Goal: Find contact information: Find contact information

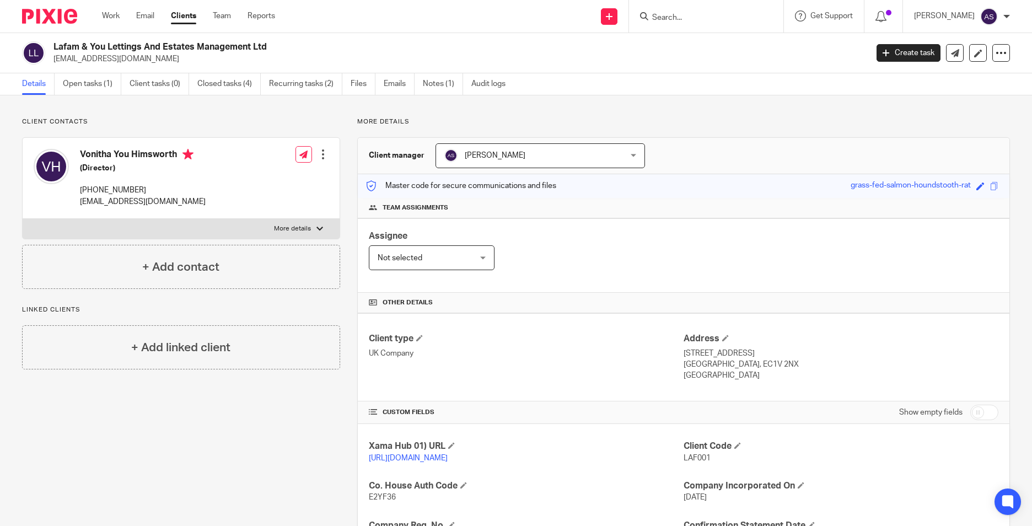
click at [185, 180] on div "Vonitha You Himsworth (Director) +44 796 988 5614 vmechyh1408@gmail.com" at bounding box center [143, 178] width 126 height 58
drag, startPoint x: 81, startPoint y: 190, endPoint x: 143, endPoint y: 190, distance: 61.7
click at [143, 190] on p "+44 796 988 5614" at bounding box center [143, 190] width 126 height 11
copy p "+44 796 988 5614"
click at [83, 88] on link "Open tasks (1)" at bounding box center [92, 83] width 58 height 21
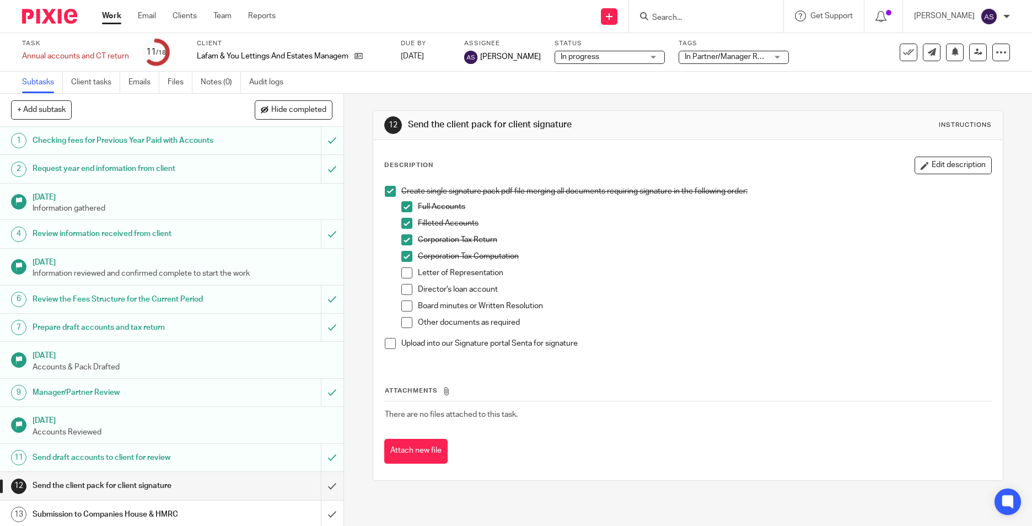
scroll to position [175, 0]
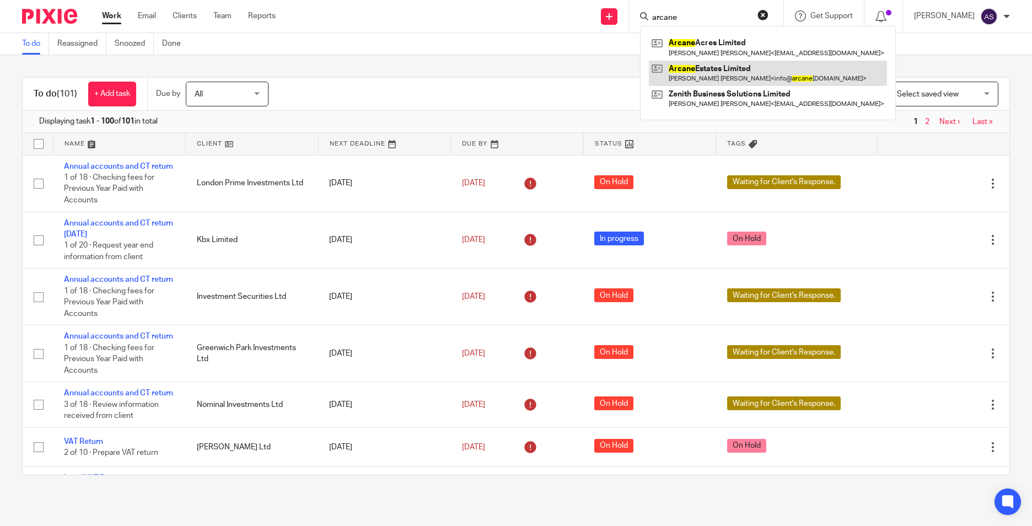
type input "arcane"
click at [707, 61] on link at bounding box center [768, 73] width 238 height 25
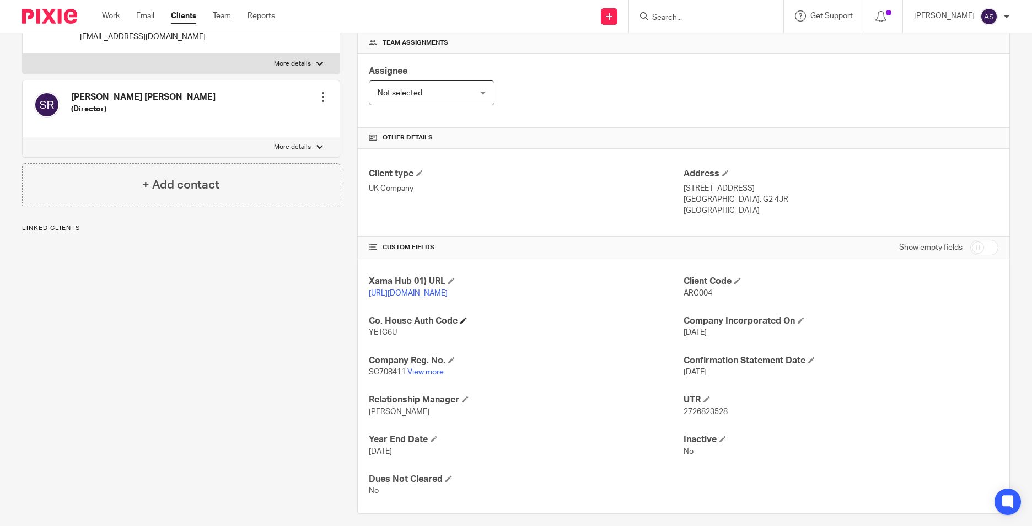
scroll to position [165, 0]
click at [430, 375] on link "View more" at bounding box center [425, 372] width 36 height 8
click at [683, 14] on input "Search" at bounding box center [700, 18] width 99 height 10
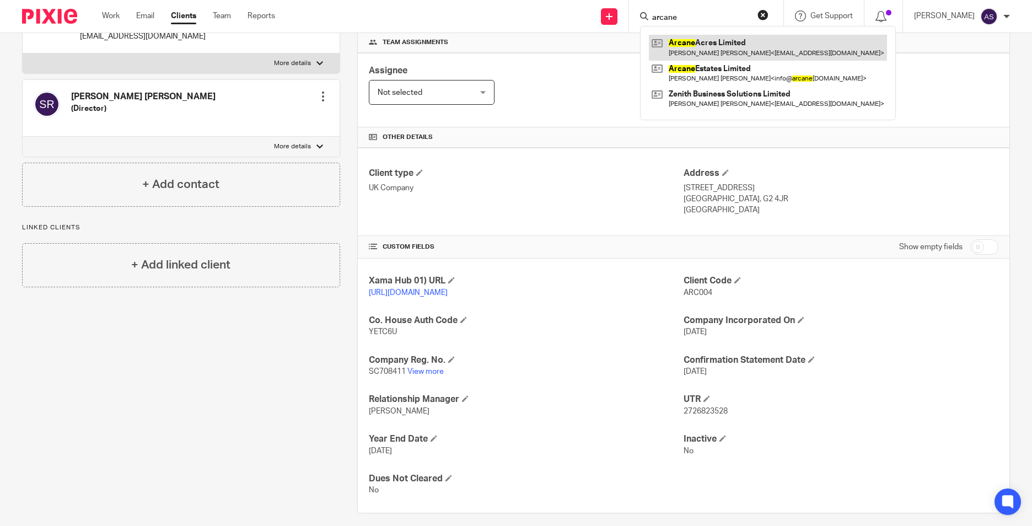
type input "arcane"
click at [730, 55] on link at bounding box center [768, 47] width 238 height 25
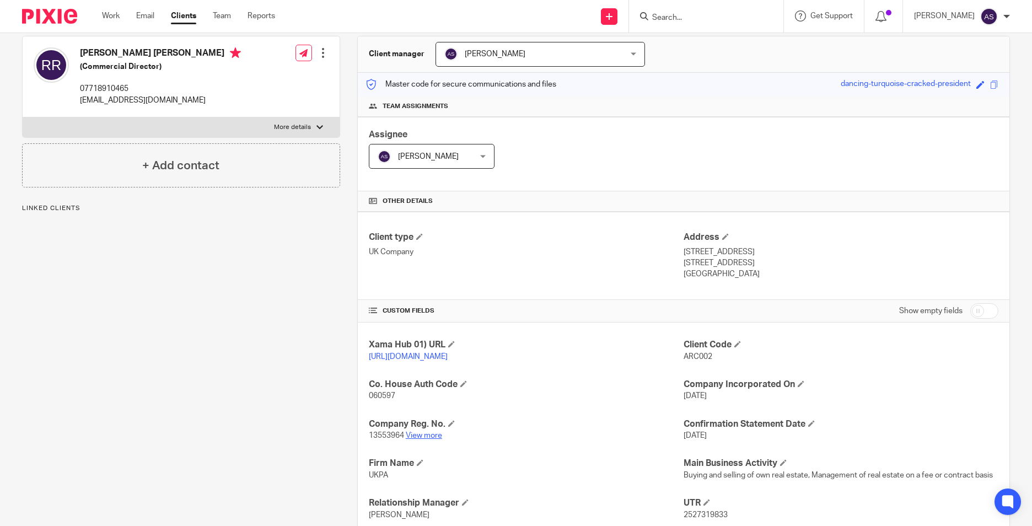
scroll to position [165, 0]
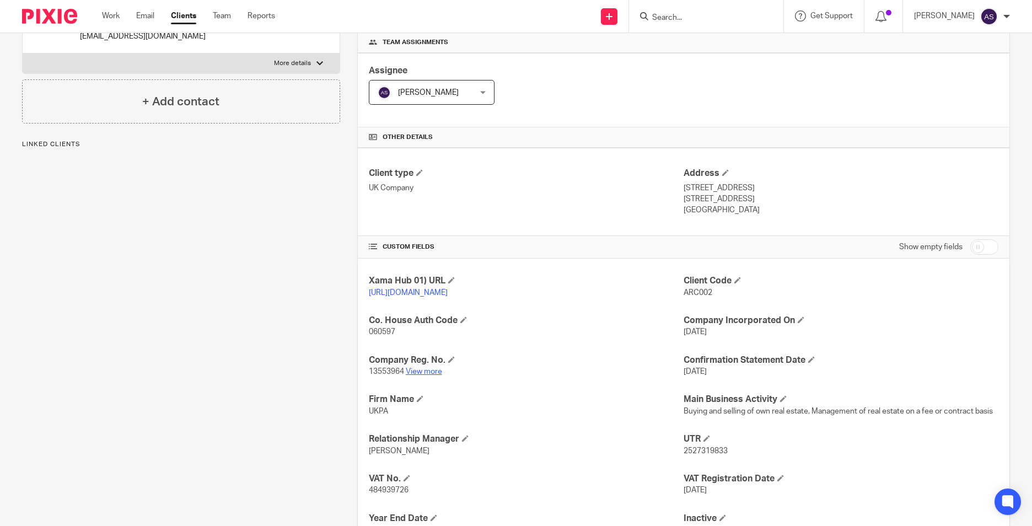
click at [426, 375] on link "View more" at bounding box center [424, 372] width 36 height 8
